Goal: Information Seeking & Learning: Learn about a topic

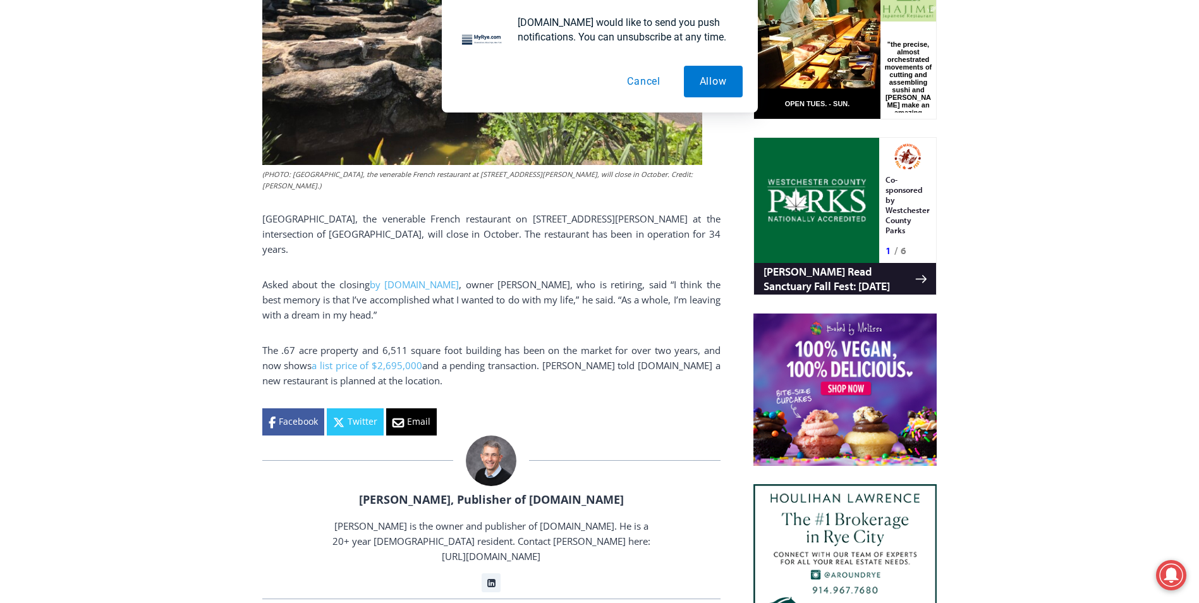
scroll to position [695, 0]
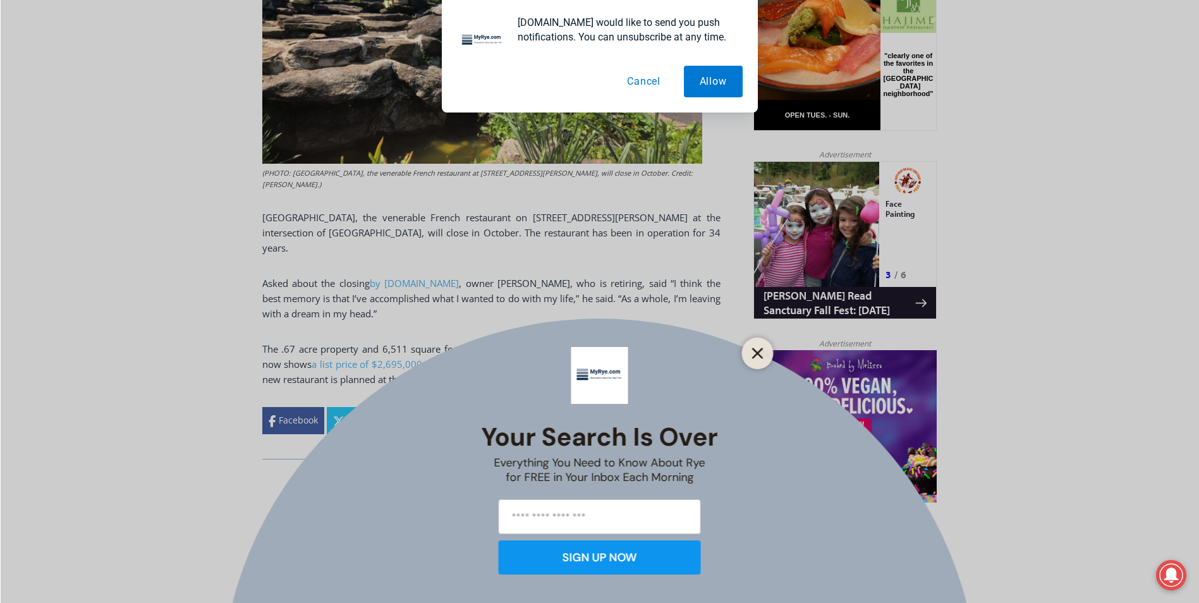
click at [760, 354] on icon "Close" at bounding box center [757, 353] width 11 height 11
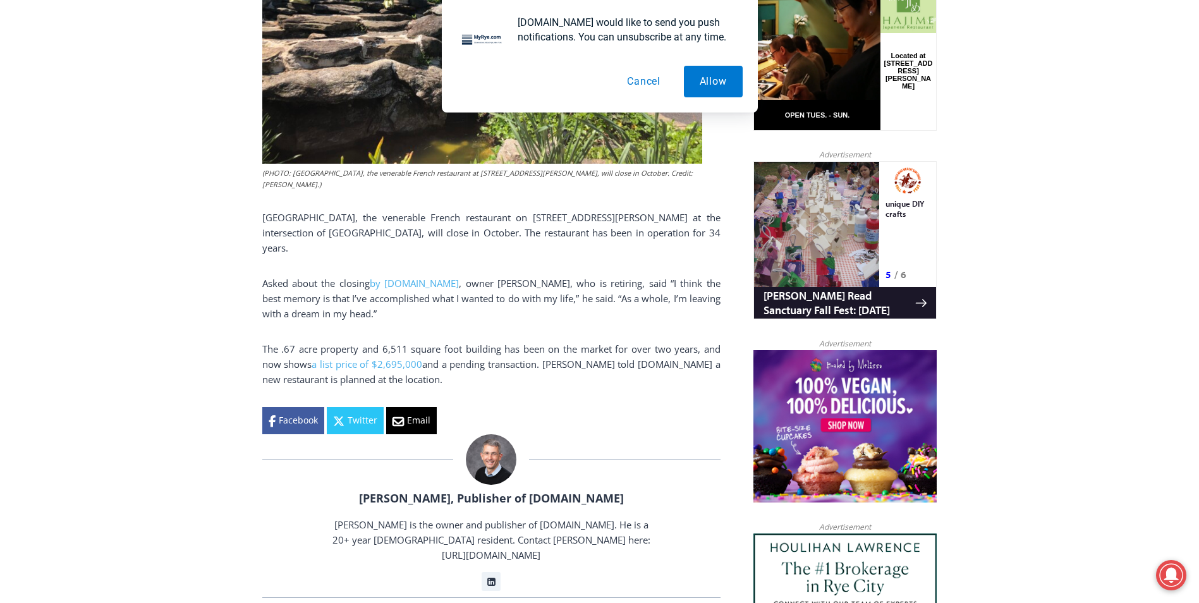
click at [639, 81] on button "Cancel" at bounding box center [643, 82] width 65 height 32
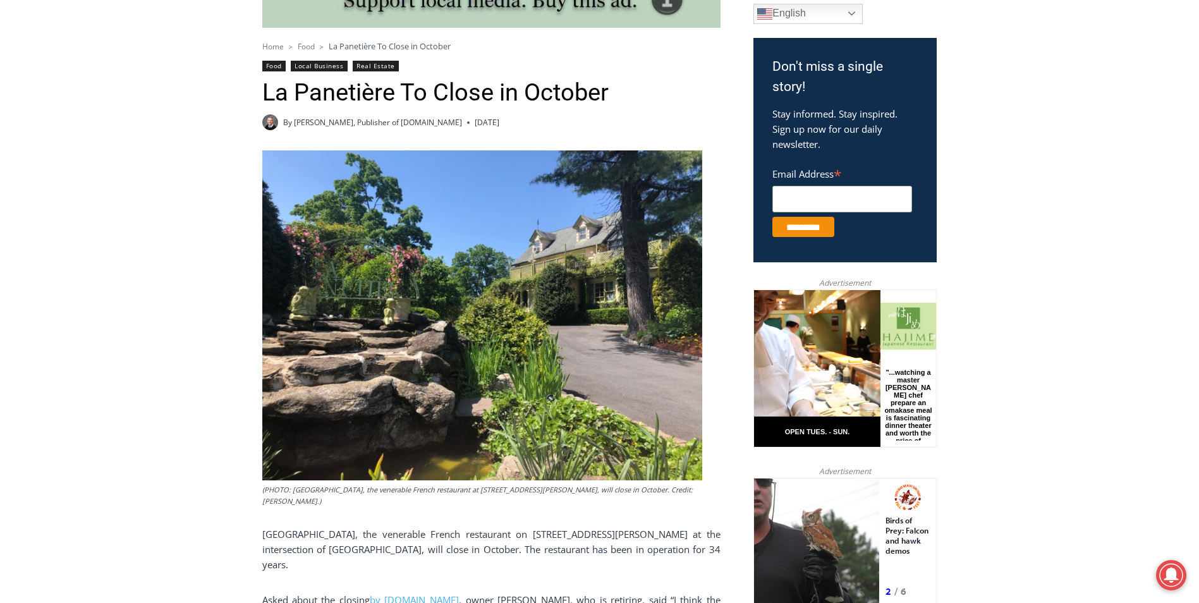
scroll to position [190, 0]
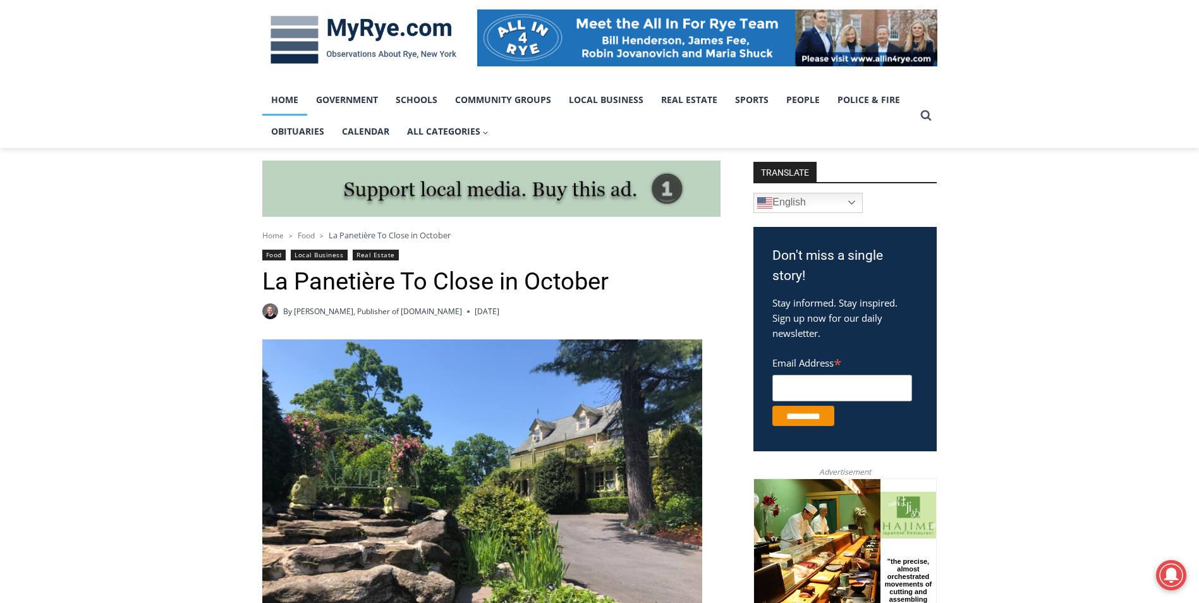
click at [293, 105] on link "Home" at bounding box center [284, 100] width 45 height 32
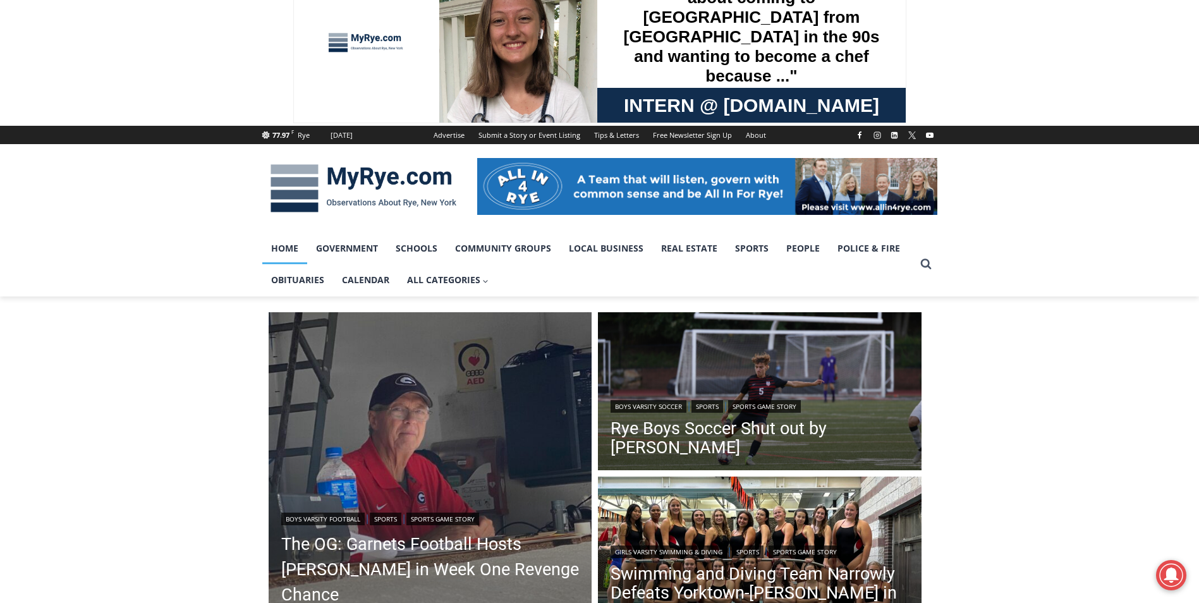
scroll to position [63, 0]
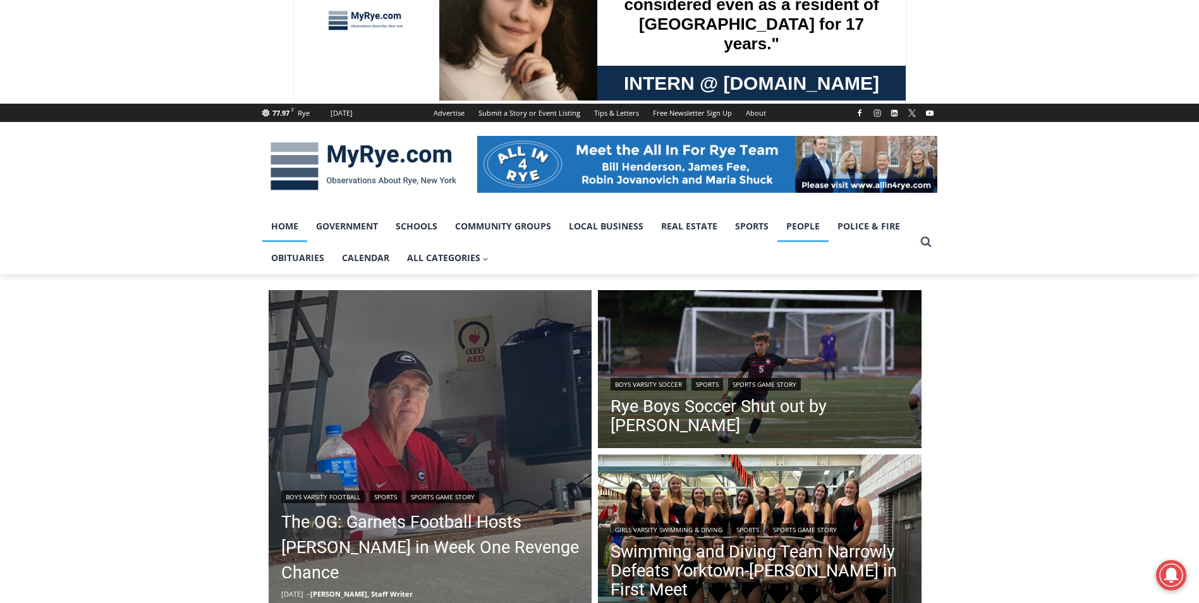
click at [804, 239] on link "People" at bounding box center [802, 226] width 51 height 32
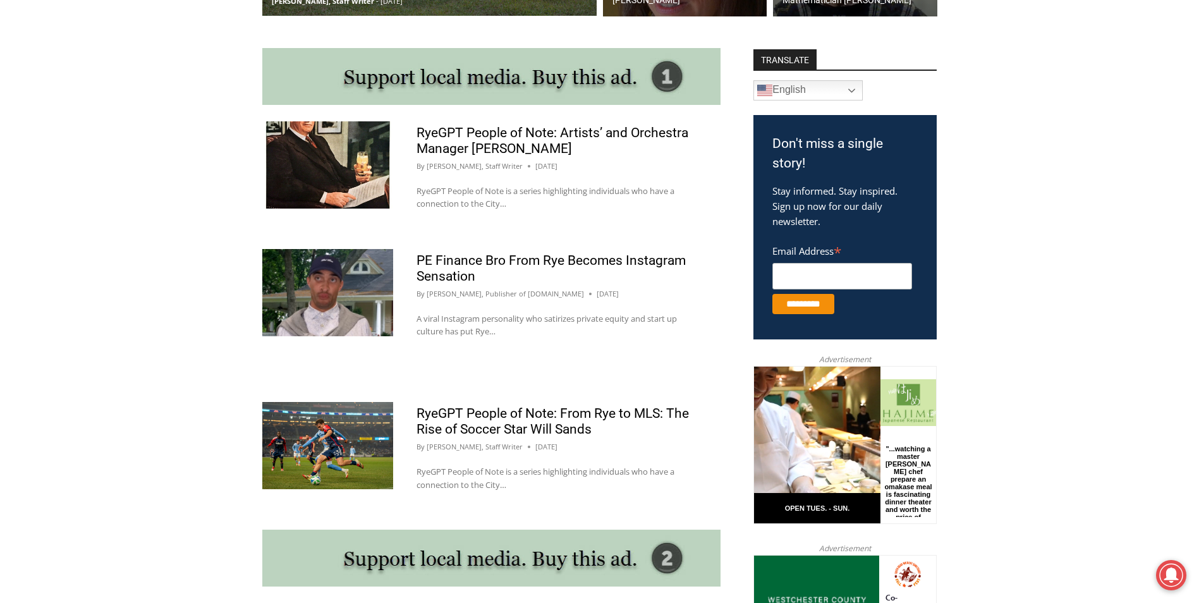
scroll to position [632, 0]
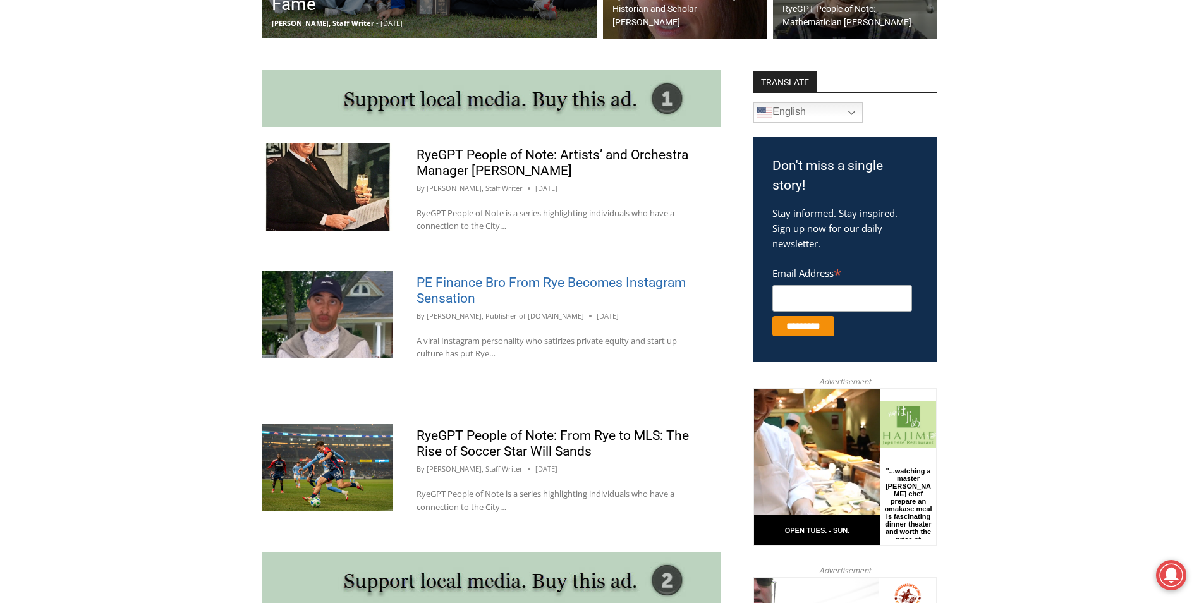
click at [427, 290] on link "PE Finance Bro From Rye Becomes Instagram Sensation" at bounding box center [551, 290] width 269 height 31
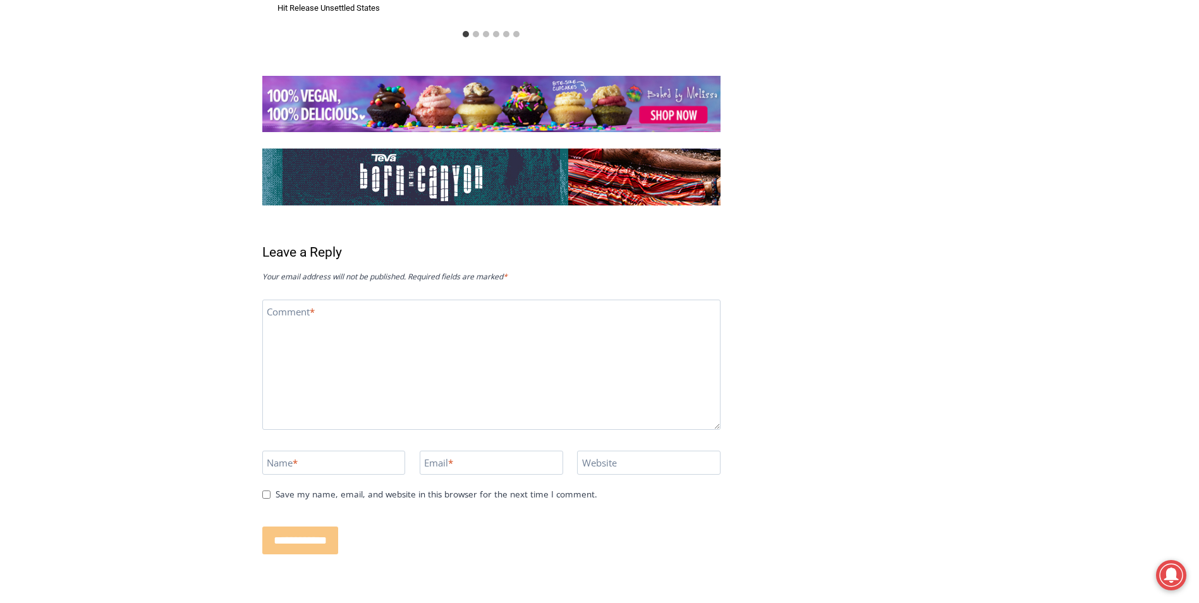
scroll to position [2756, 0]
